Goal: Transaction & Acquisition: Purchase product/service

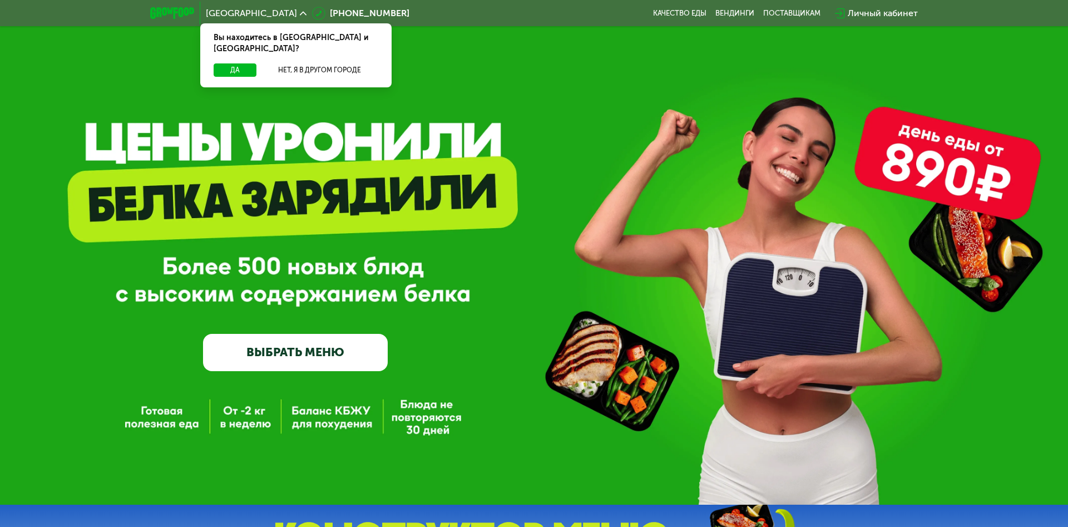
click at [334, 63] on button "Нет, я в другом городе" at bounding box center [319, 69] width 117 height 13
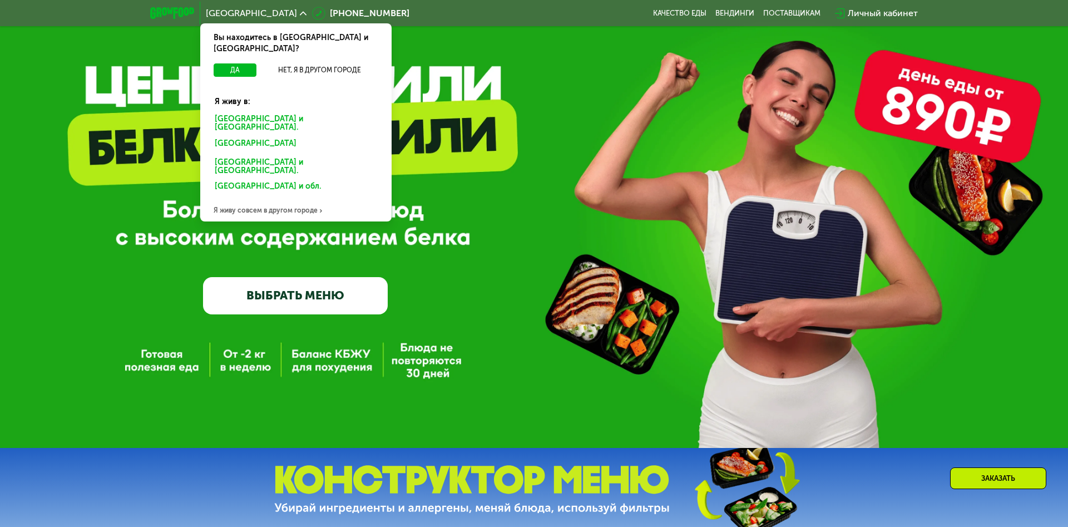
click at [262, 199] on div "Я живу совсем в другом городе" at bounding box center [295, 210] width 191 height 22
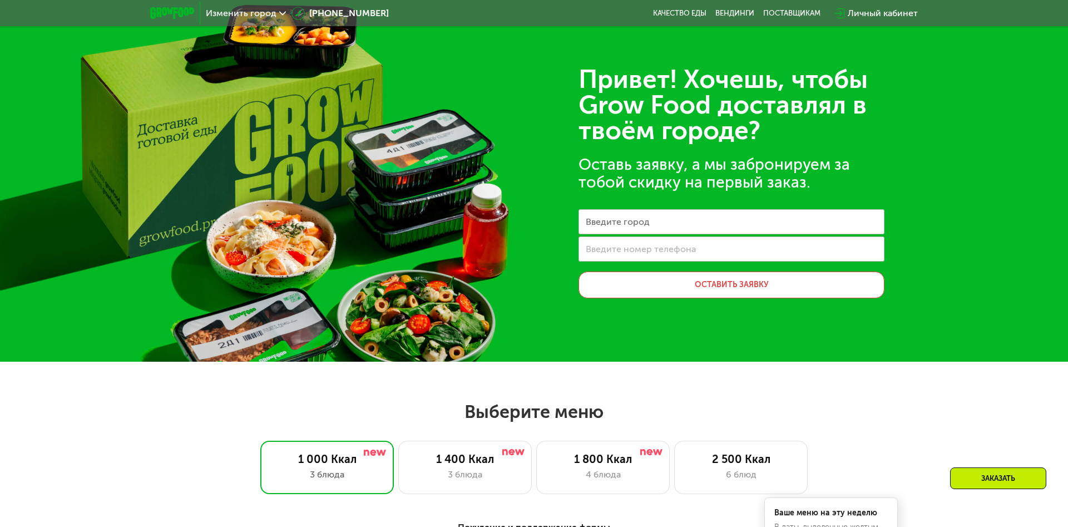
drag, startPoint x: 330, startPoint y: 87, endPoint x: 291, endPoint y: 33, distance: 67.3
click at [256, 15] on span "Изменить город" at bounding box center [241, 13] width 71 height 9
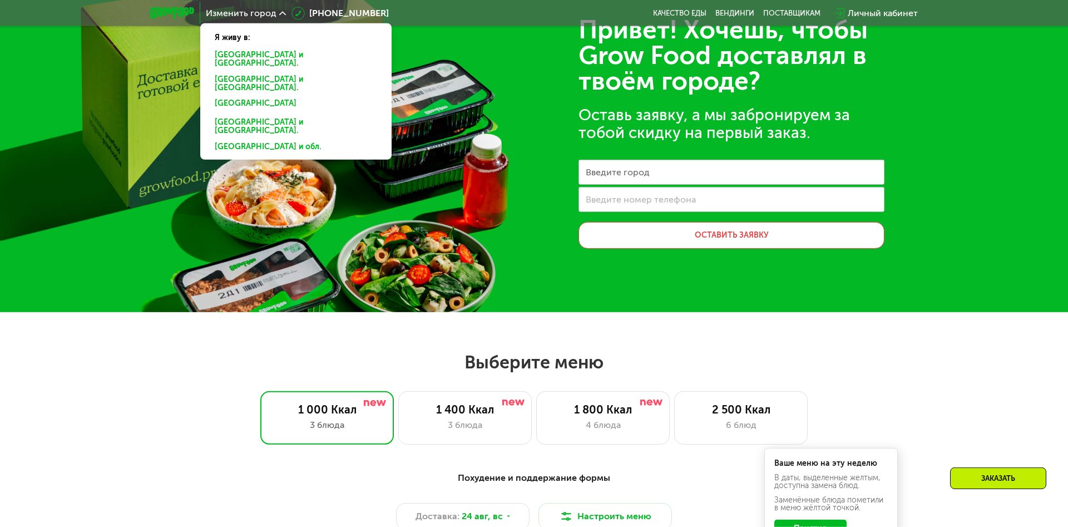
scroll to position [57, 0]
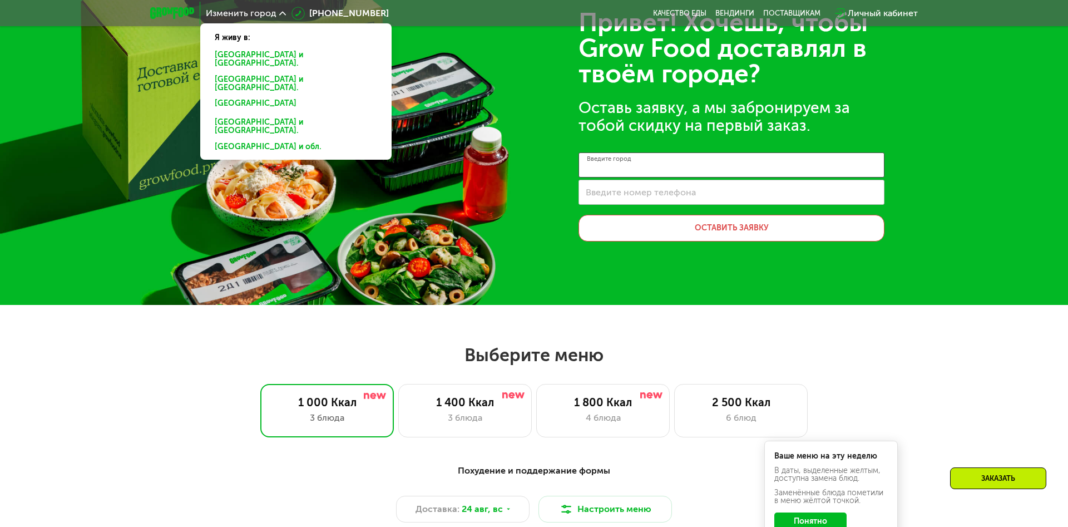
click at [642, 174] on input "Введите город" at bounding box center [732, 164] width 306 height 25
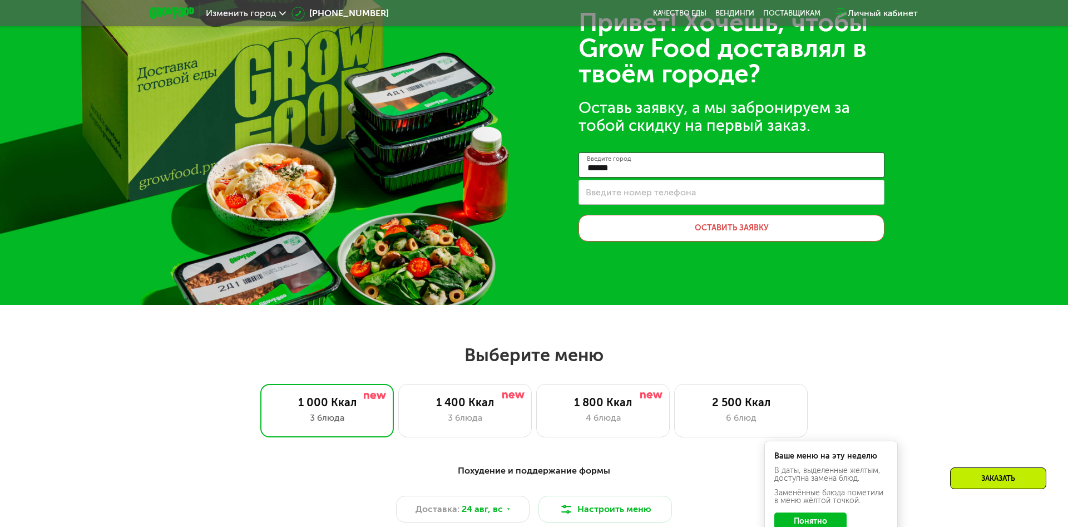
type input "******"
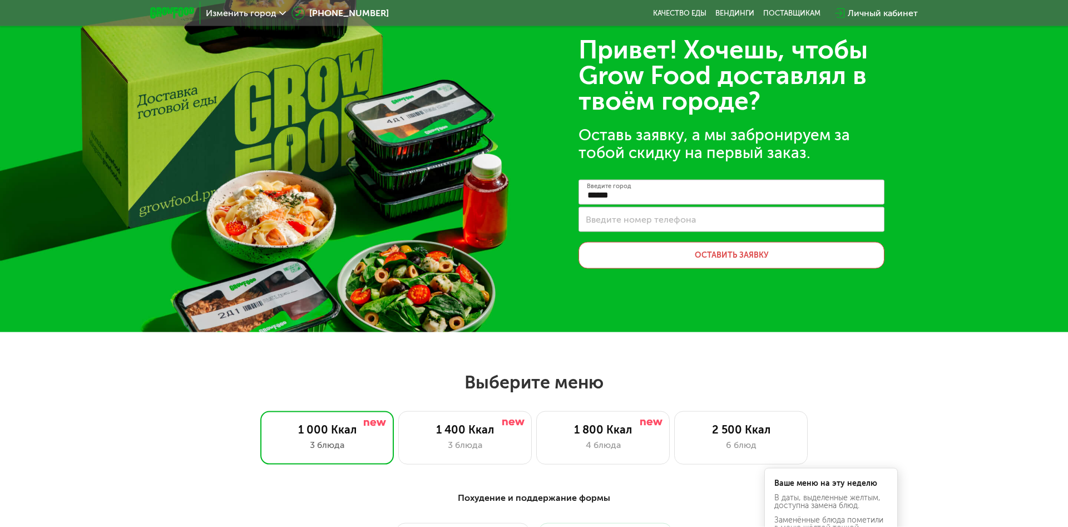
scroll to position [0, 0]
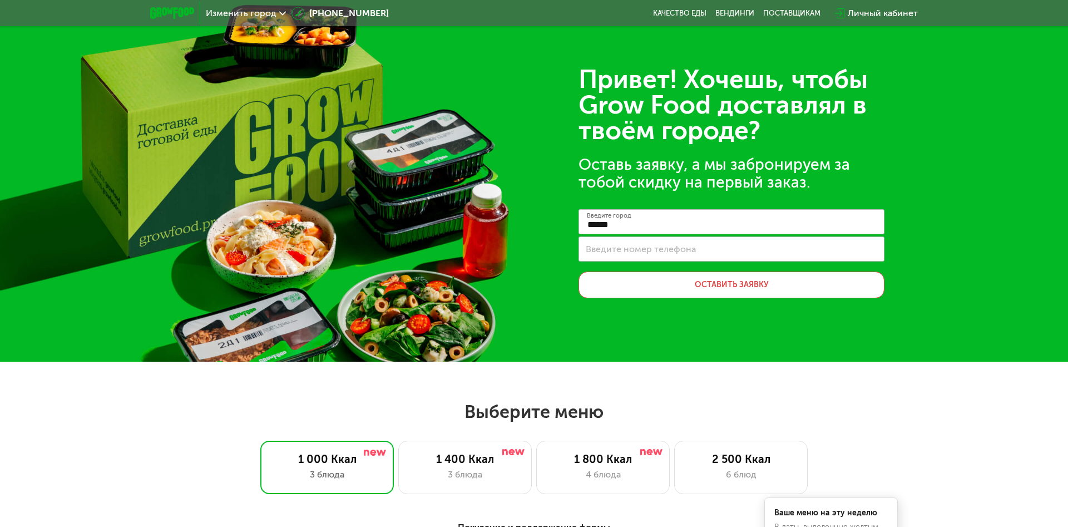
drag, startPoint x: 992, startPoint y: 225, endPoint x: 981, endPoint y: 180, distance: 46.3
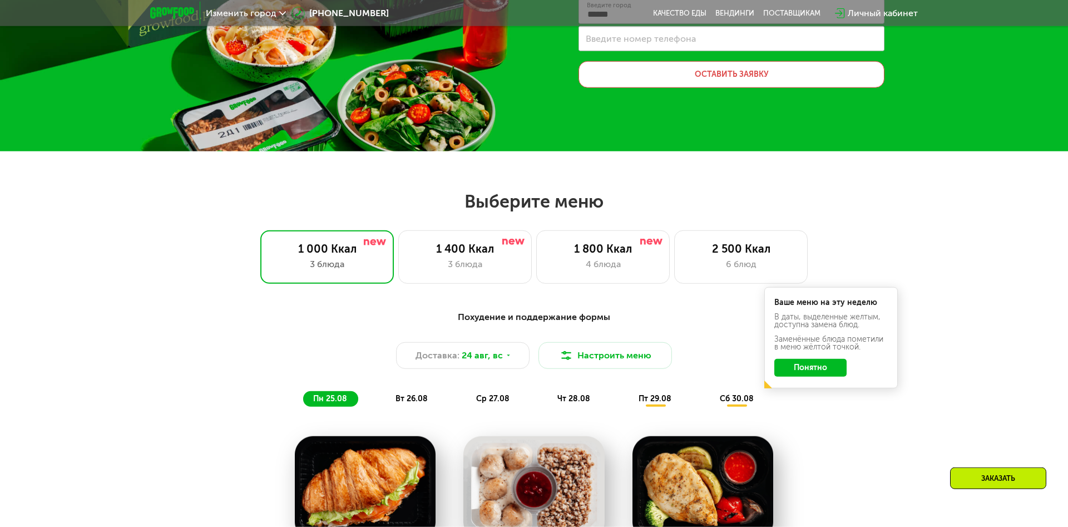
drag, startPoint x: 981, startPoint y: 180, endPoint x: 978, endPoint y: 261, distance: 81.8
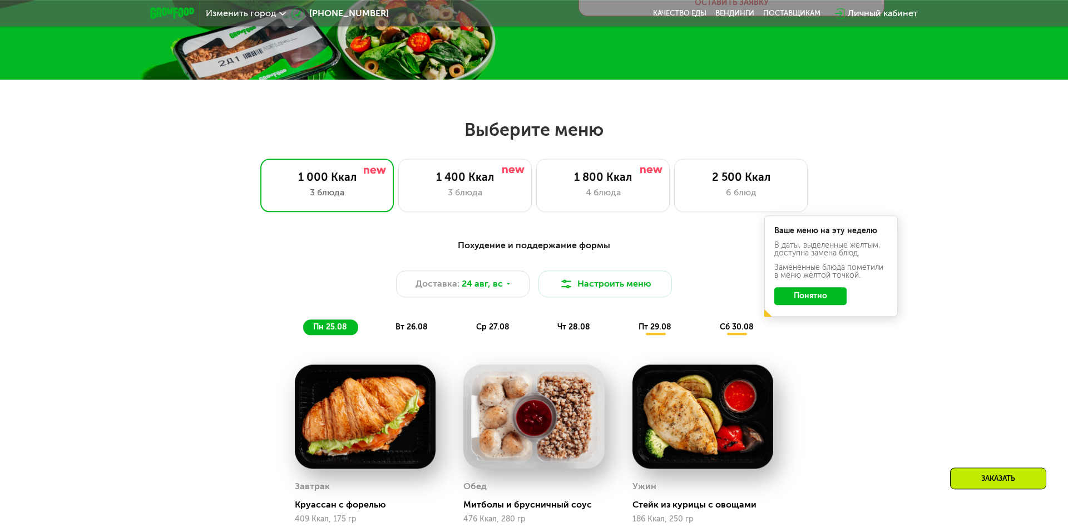
drag, startPoint x: 977, startPoint y: 254, endPoint x: 970, endPoint y: 292, distance: 38.4
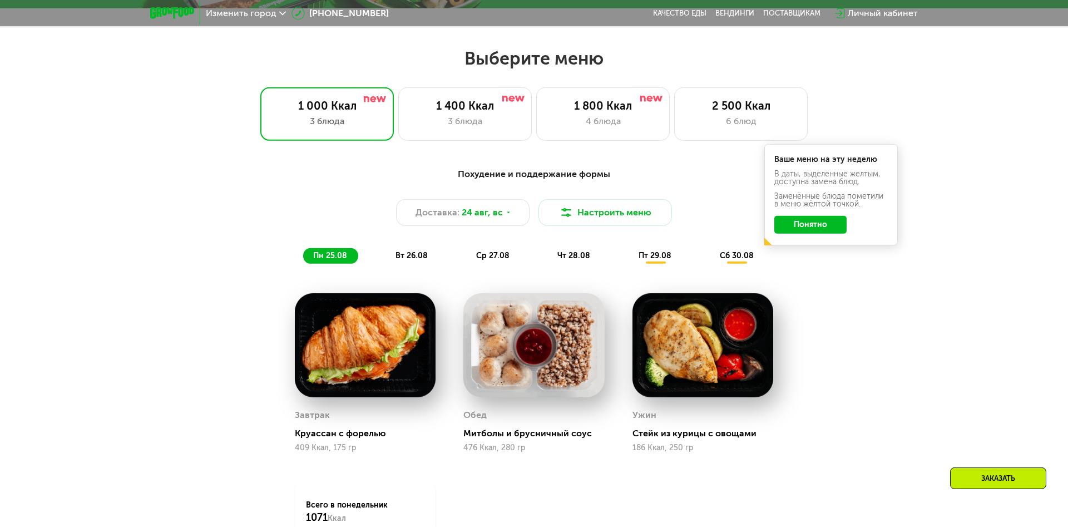
scroll to position [423, 0]
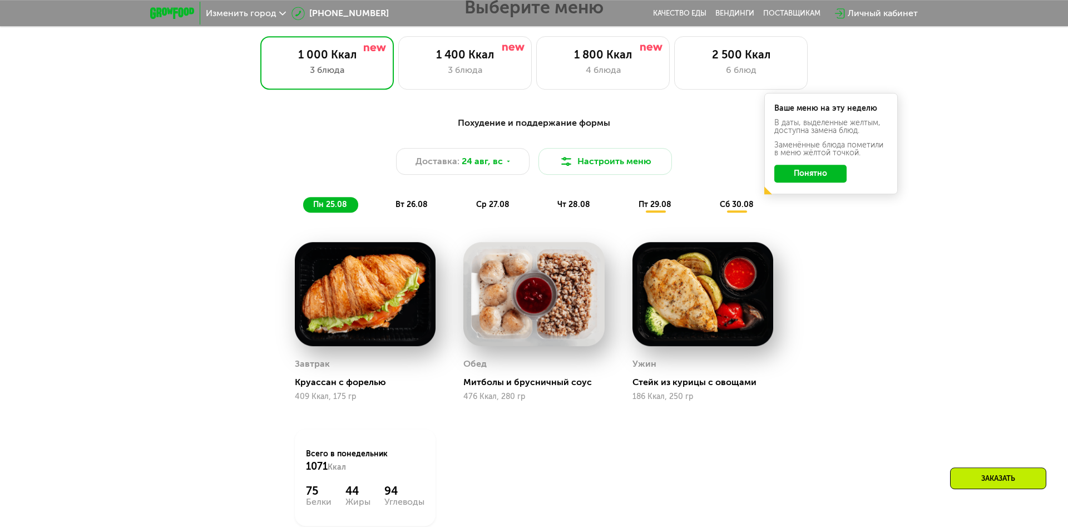
drag, startPoint x: 971, startPoint y: 243, endPoint x: 714, endPoint y: 233, distance: 257.2
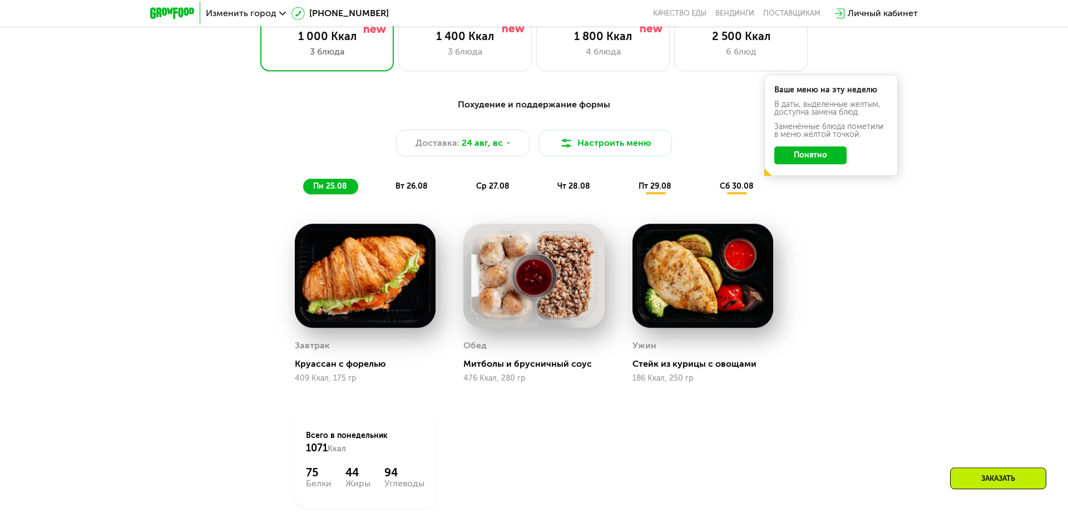
click at [254, 19] on div "Изменить город" at bounding box center [245, 13] width 91 height 20
click at [249, 11] on span "Изменить город" at bounding box center [241, 13] width 71 height 9
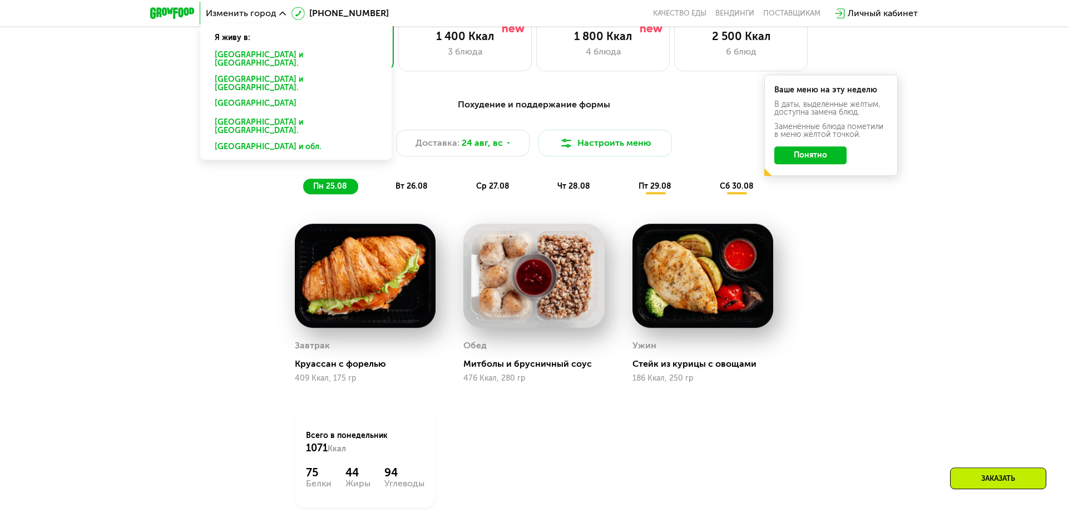
click at [234, 96] on div "[GEOGRAPHIC_DATA] и [GEOGRAPHIC_DATA]." at bounding box center [296, 105] width 178 height 18
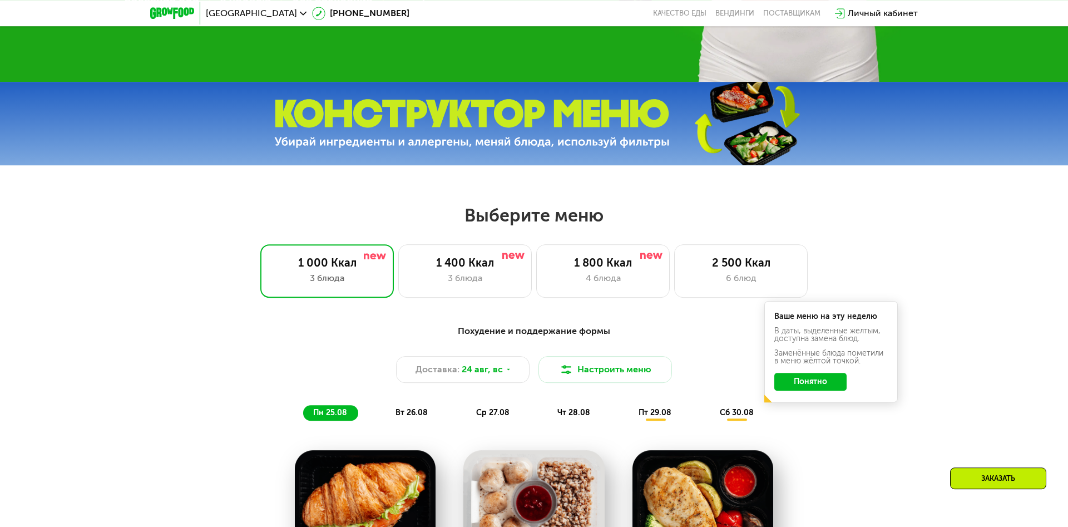
scroll to position [649, 0]
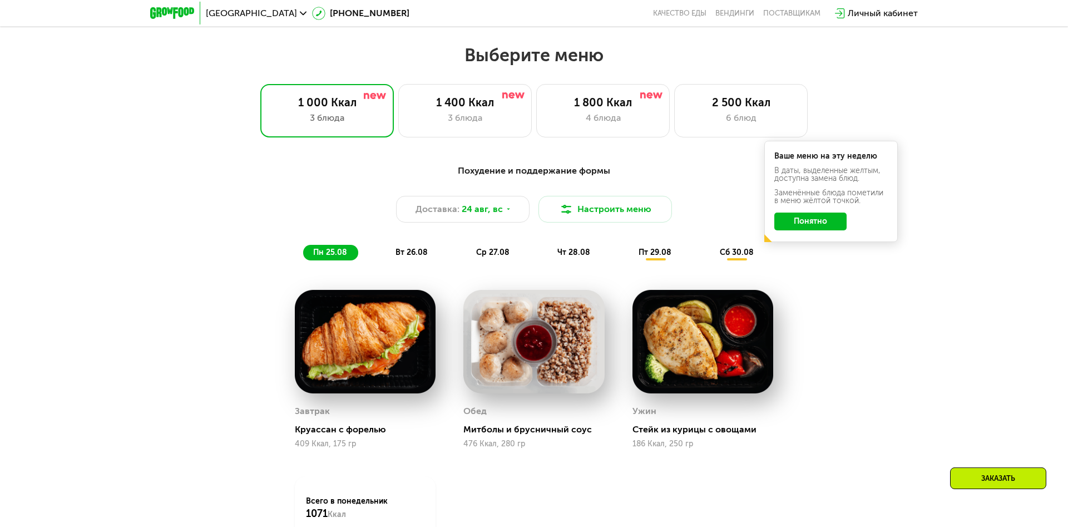
drag, startPoint x: 965, startPoint y: 285, endPoint x: 960, endPoint y: 284, distance: 5.6
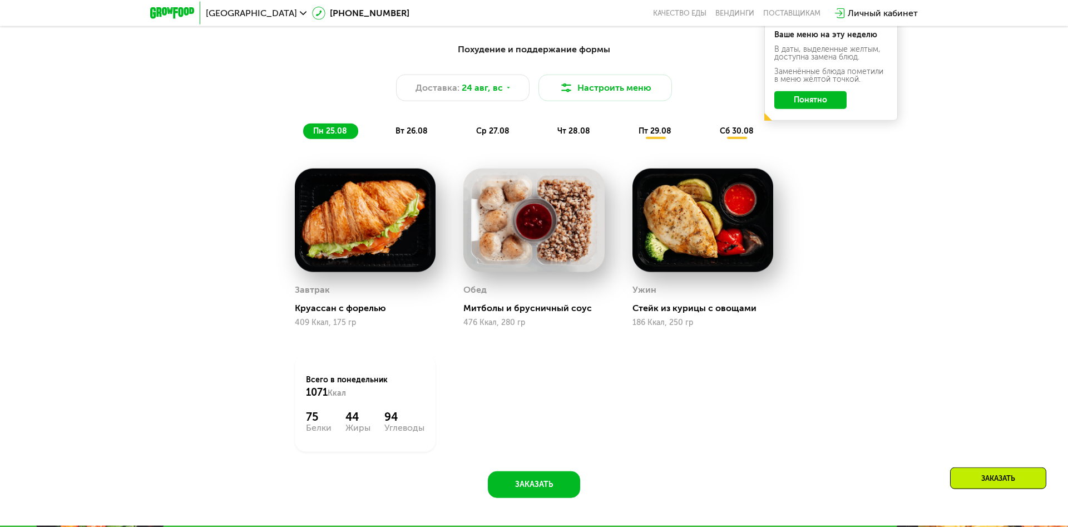
drag, startPoint x: 1033, startPoint y: 279, endPoint x: 1033, endPoint y: 371, distance: 91.2
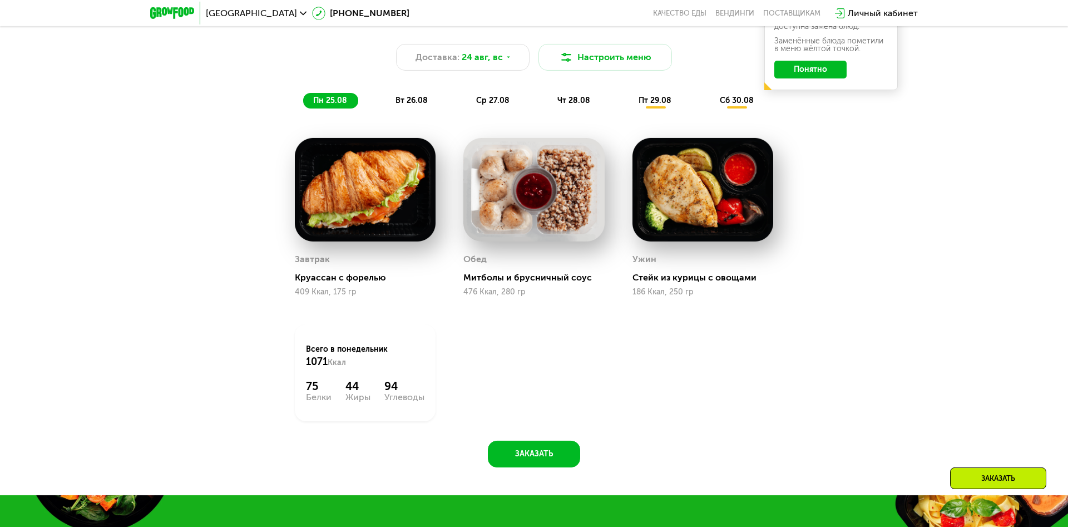
drag, startPoint x: 1000, startPoint y: 275, endPoint x: 997, endPoint y: 258, distance: 17.0
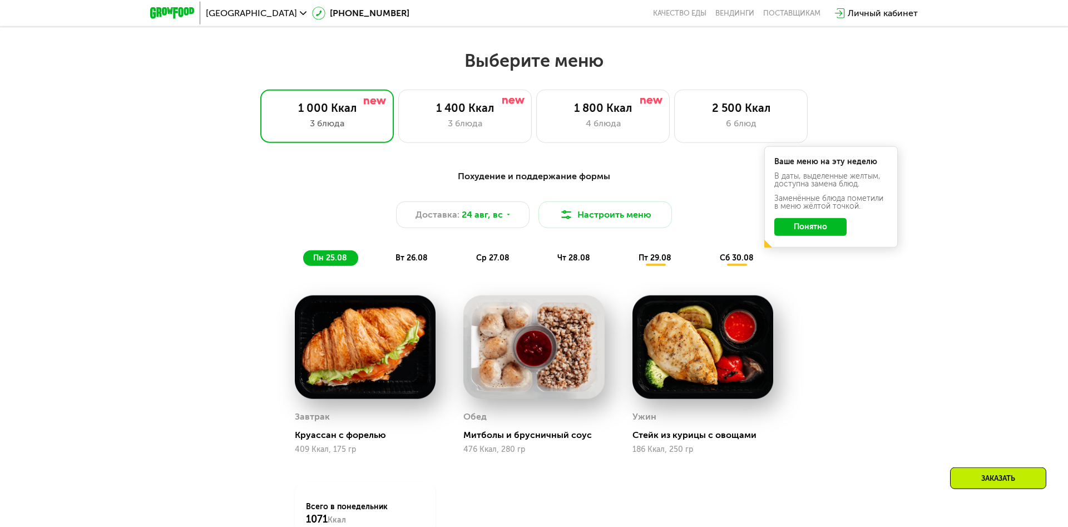
drag, startPoint x: 824, startPoint y: 284, endPoint x: 776, endPoint y: 237, distance: 67.3
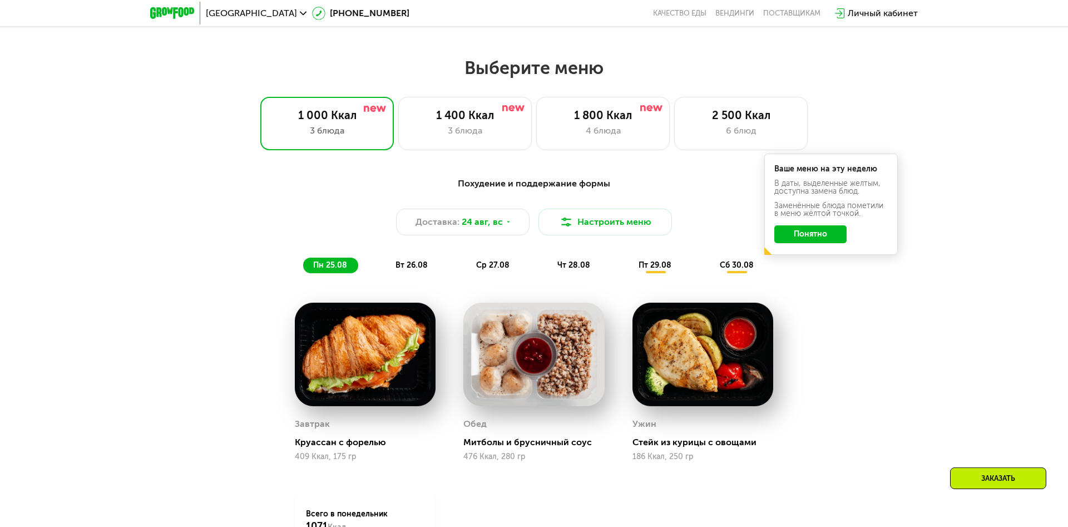
click at [466, 259] on div "вт 26.08" at bounding box center [493, 266] width 55 height 16
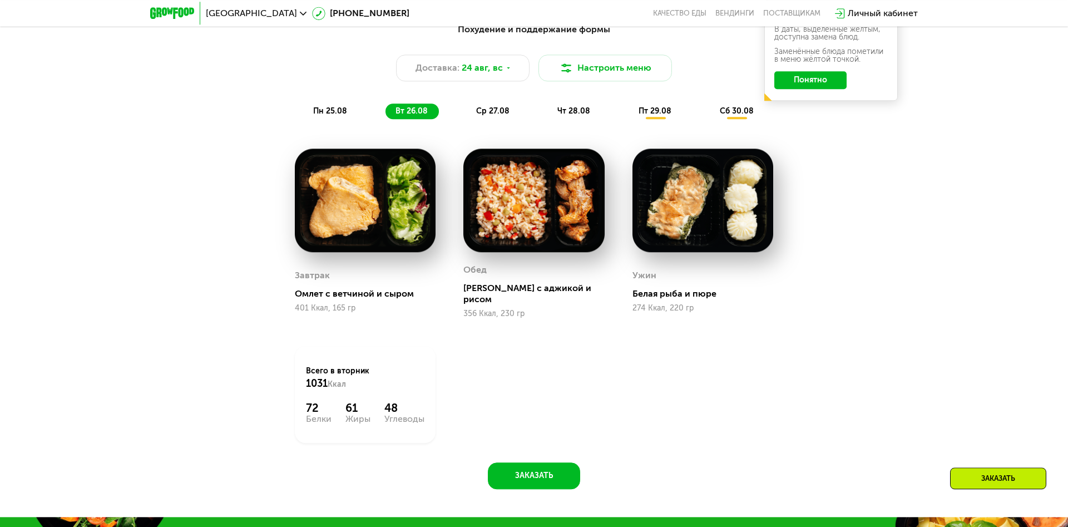
drag, startPoint x: 708, startPoint y: 327, endPoint x: 763, endPoint y: 405, distance: 95.8
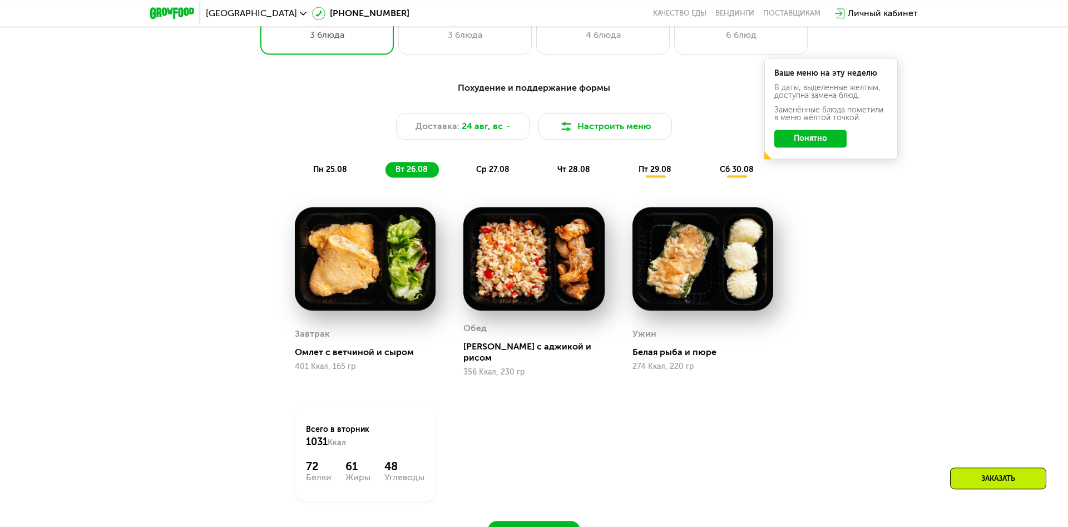
drag, startPoint x: 720, startPoint y: 340, endPoint x: 642, endPoint y: 292, distance: 91.7
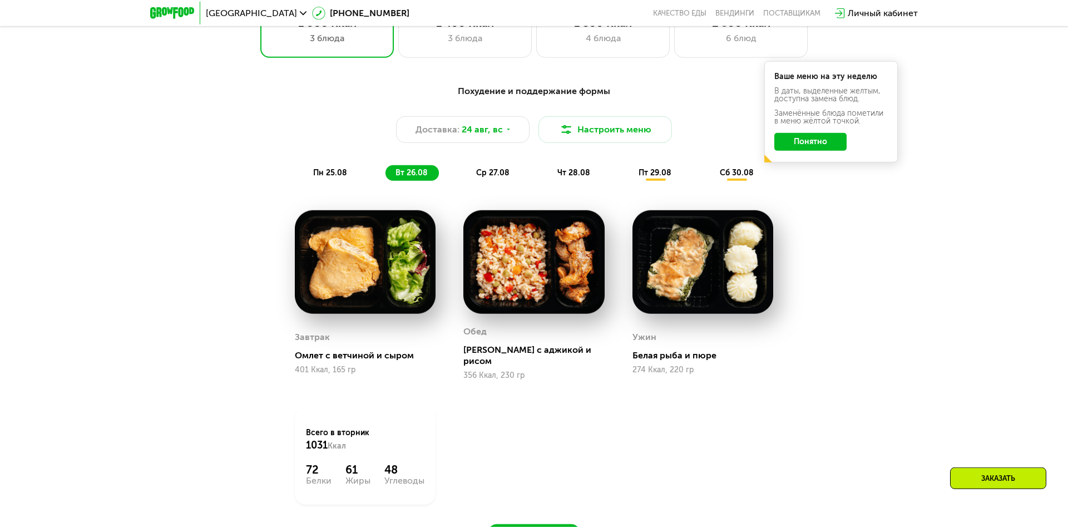
click at [340, 173] on span "пн 25.08" at bounding box center [330, 172] width 34 height 9
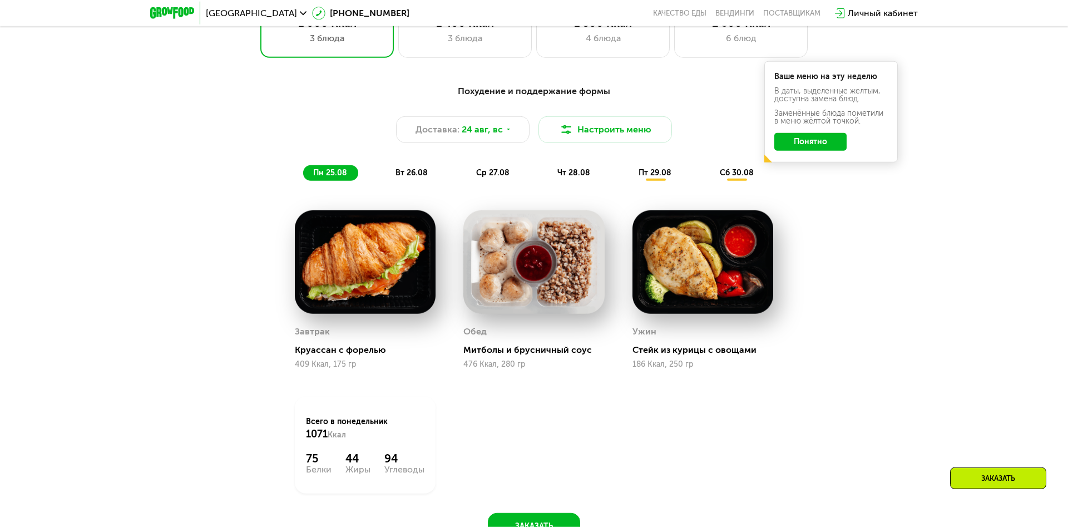
click at [466, 174] on div "вт 26.08" at bounding box center [493, 173] width 55 height 16
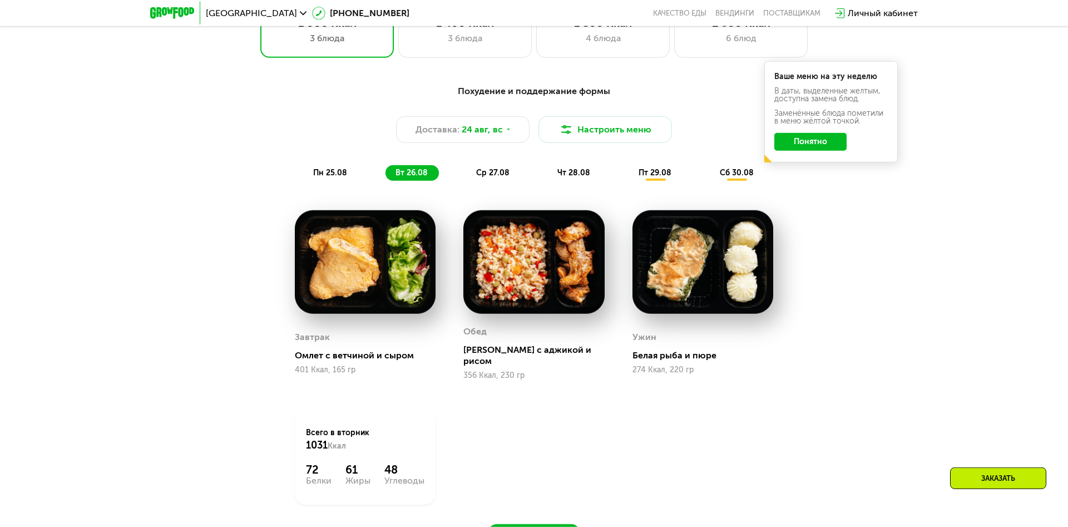
click at [422, 173] on span "вт 26.08" at bounding box center [412, 172] width 32 height 9
click at [440, 174] on div "пн 25.08 вт 26.08 ср 27.08 чт 28.08 пт 29.08 сб 30.08" at bounding box center [534, 173] width 462 height 16
click at [354, 160] on div "Похудение и поддержание формы Доставка: [DATE] Настроить меню пн 25.08 вт 26.08…" at bounding box center [534, 133] width 659 height 96
click at [378, 170] on div "пн 25.08 вт 26.08 ср 27.08 чт 28.08 пт 29.08 сб 30.08" at bounding box center [534, 173] width 462 height 16
click at [338, 163] on div "Похудение и поддержание формы Доставка: [DATE] Настроить меню пн 25.08 вт 26.08…" at bounding box center [534, 133] width 659 height 96
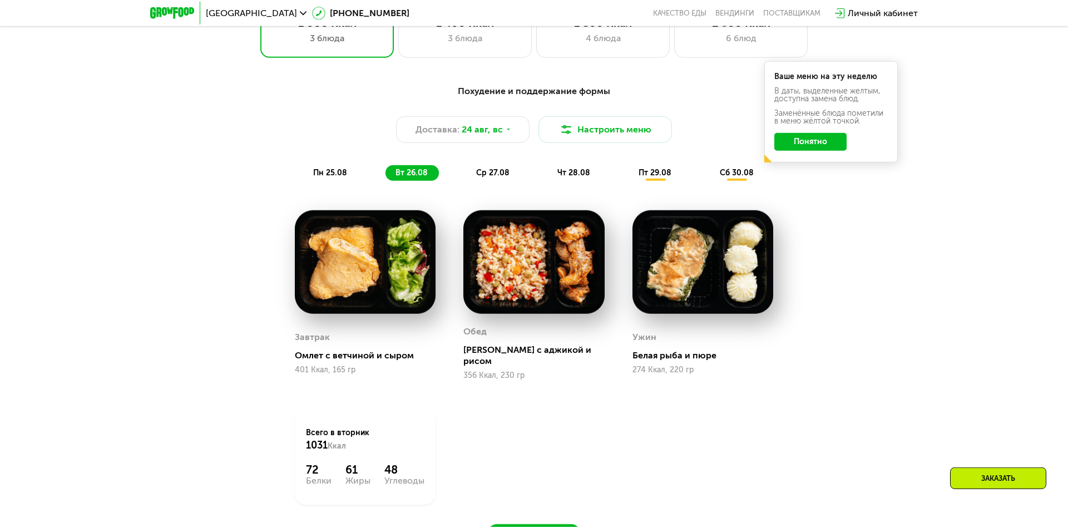
click at [322, 171] on span "пн 25.08" at bounding box center [330, 172] width 34 height 9
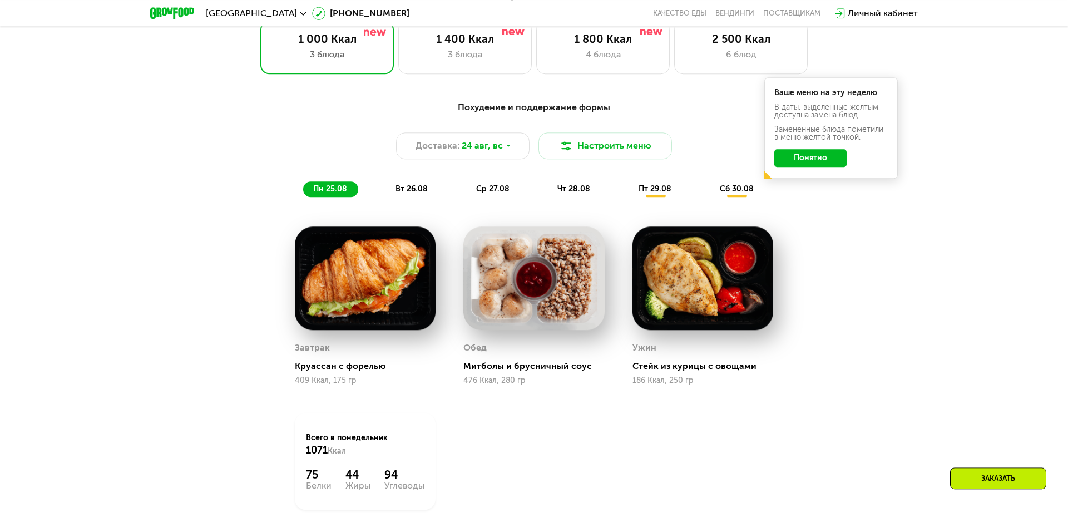
scroll to position [524, 0]
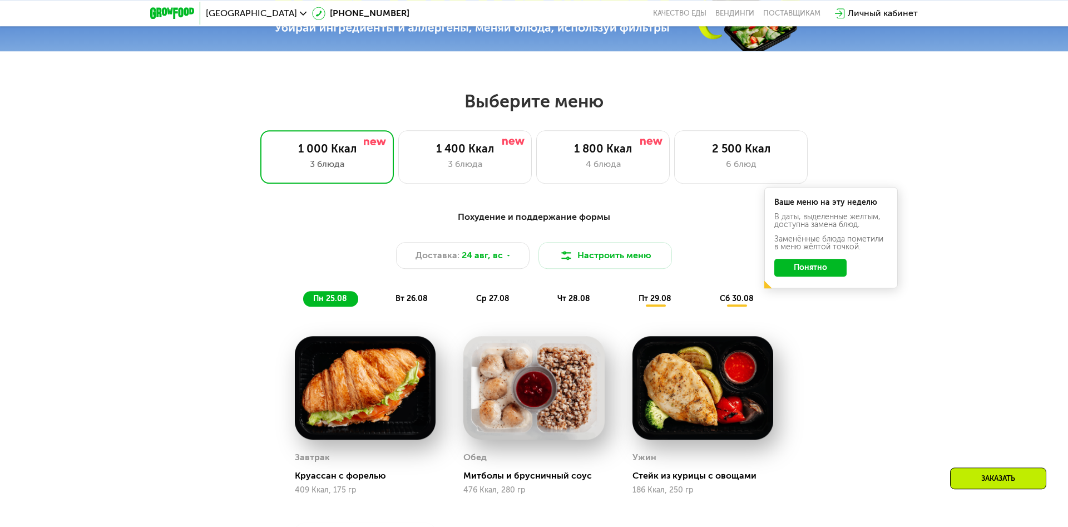
drag, startPoint x: 329, startPoint y: 111, endPoint x: 364, endPoint y: 113, distance: 35.6
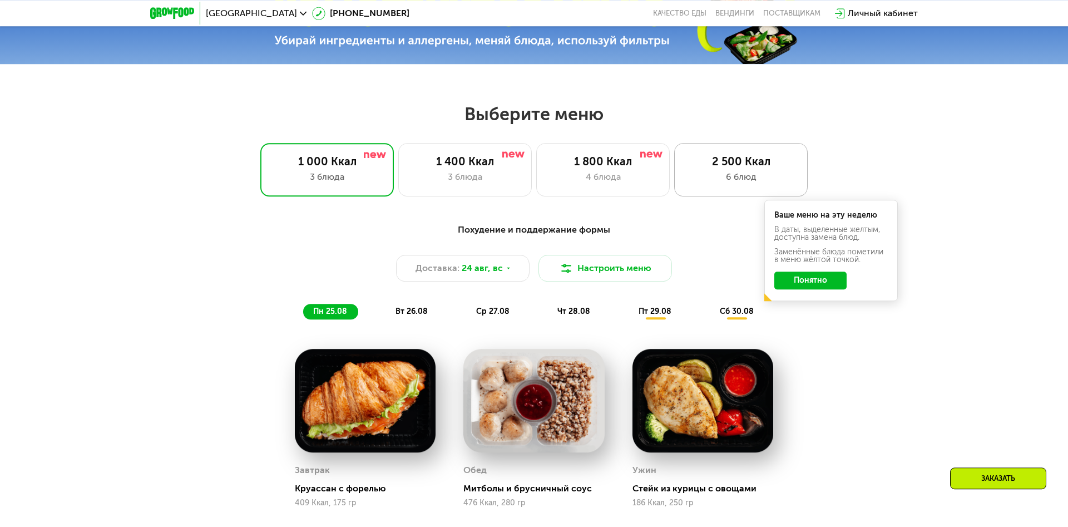
click at [728, 173] on div "6 блюд" at bounding box center [741, 176] width 110 height 13
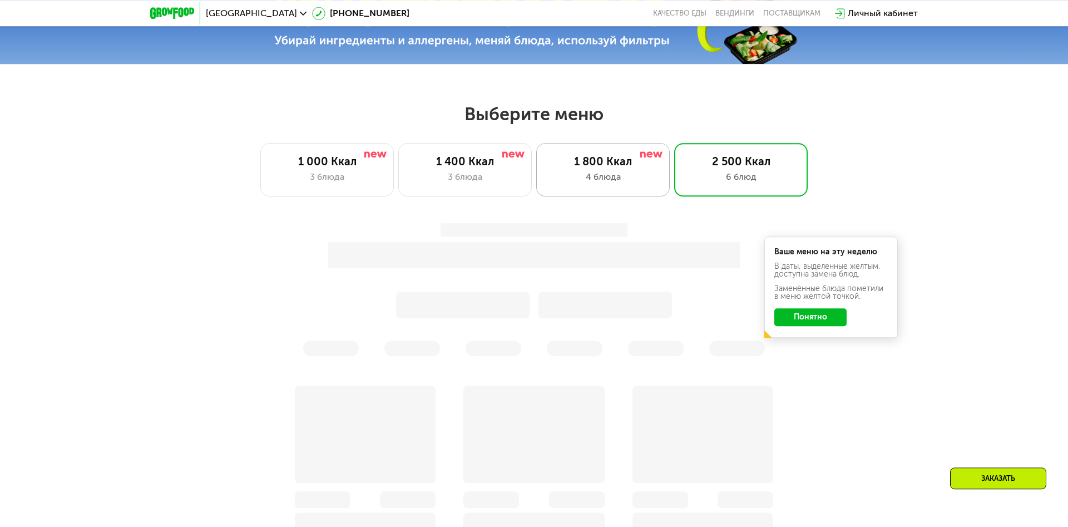
click at [634, 155] on div "1 800 Ккал" at bounding box center [603, 161] width 110 height 13
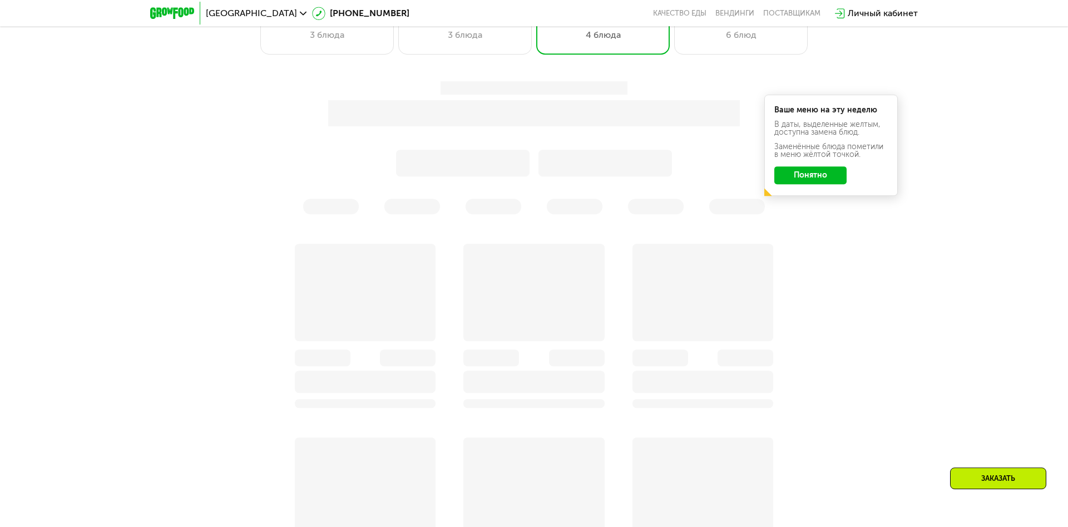
drag, startPoint x: 887, startPoint y: 210, endPoint x: 888, endPoint y: 218, distance: 7.3
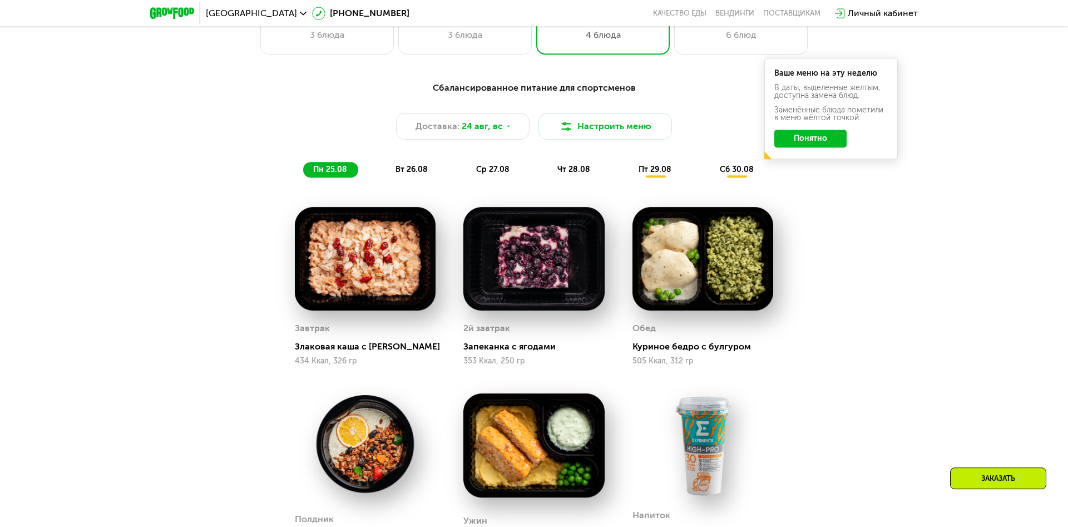
scroll to position [690, 0]
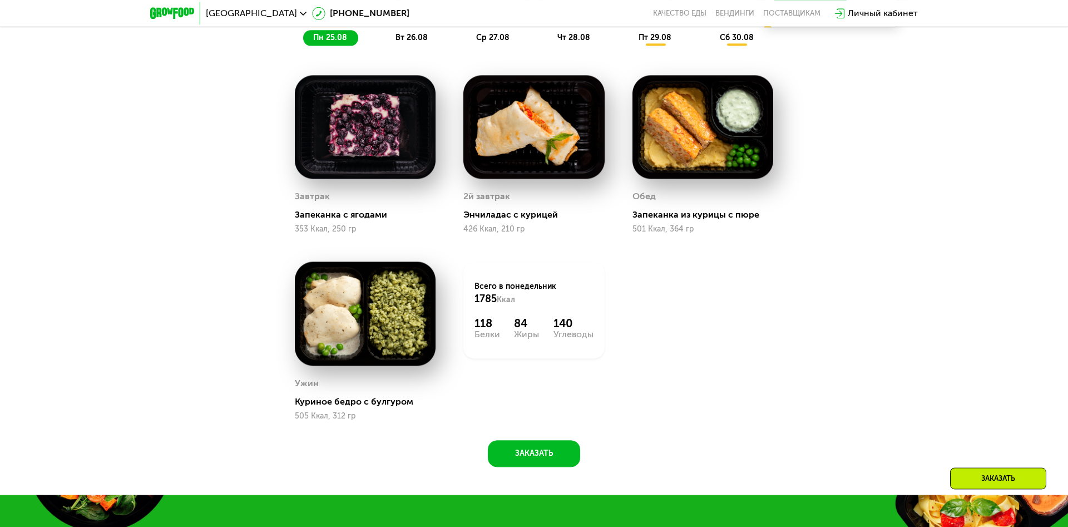
drag, startPoint x: 878, startPoint y: 229, endPoint x: 880, endPoint y: 250, distance: 21.7
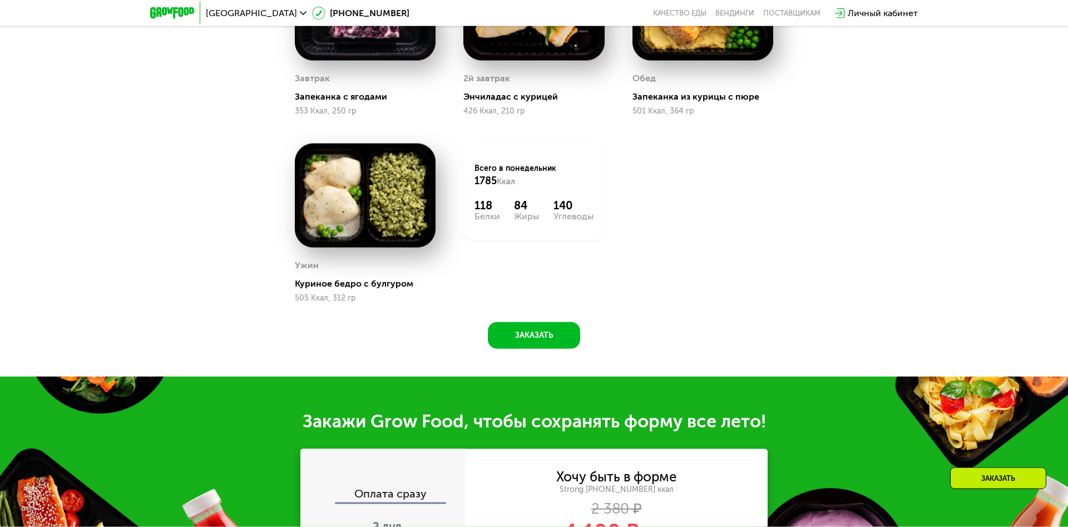
drag, startPoint x: 873, startPoint y: 269, endPoint x: 840, endPoint y: 291, distance: 39.7
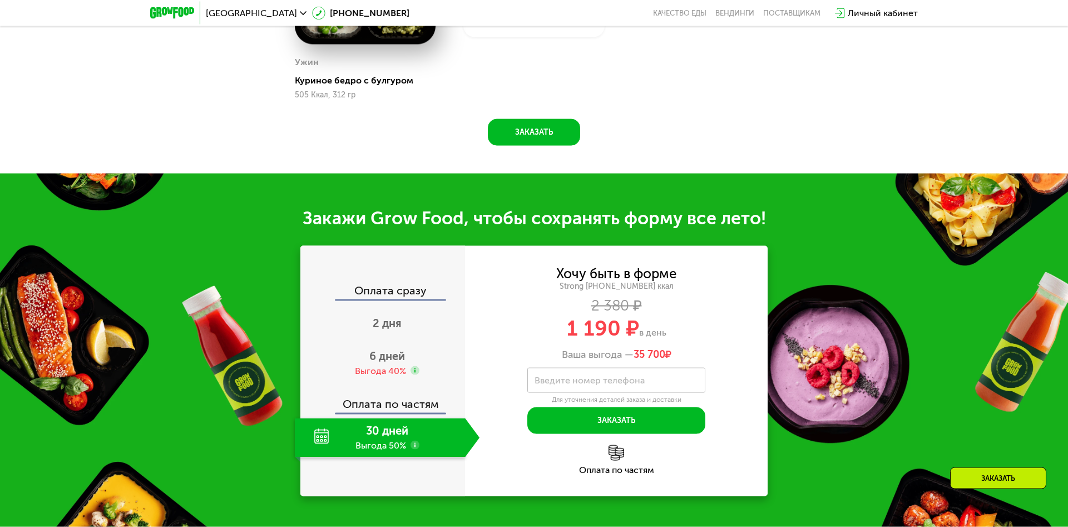
drag, startPoint x: 693, startPoint y: 345, endPoint x: 692, endPoint y: 364, distance: 19.5
